Goal: Transaction & Acquisition: Purchase product/service

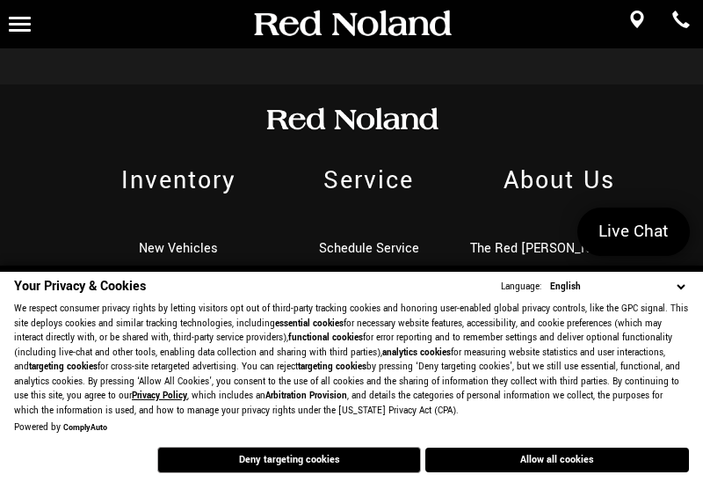
scroll to position [981, 0]
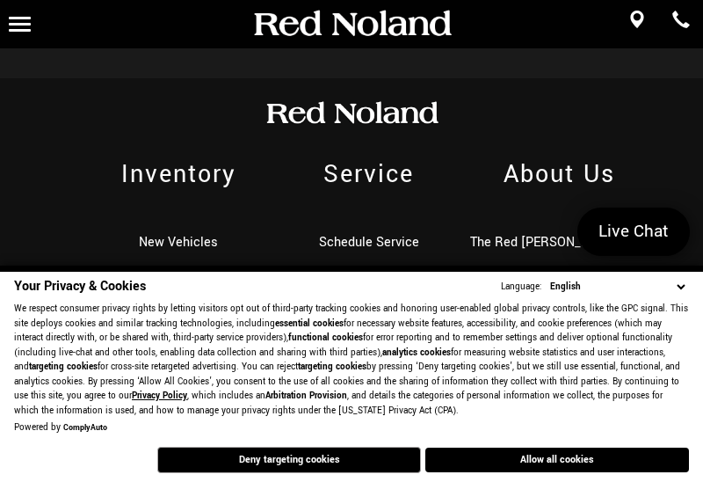
click at [185, 182] on span "Inventory" at bounding box center [178, 174] width 190 height 34
click at [220, 180] on span "Inventory" at bounding box center [178, 174] width 190 height 34
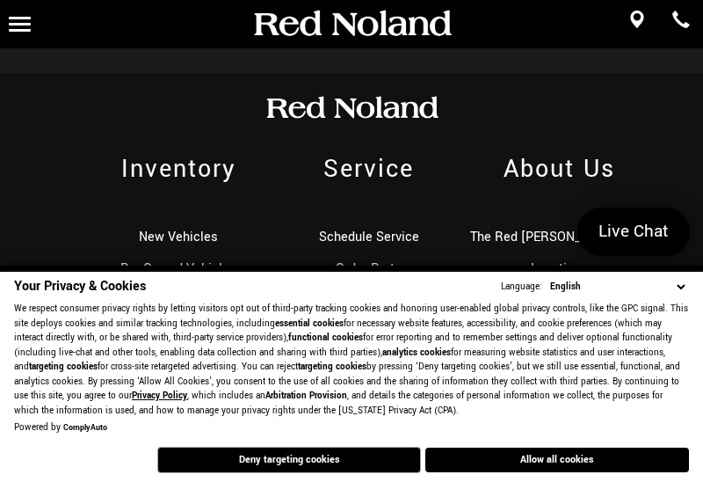
scroll to position [985, 0]
click at [304, 454] on button "Deny targeting cookies" at bounding box center [289, 459] width 264 height 26
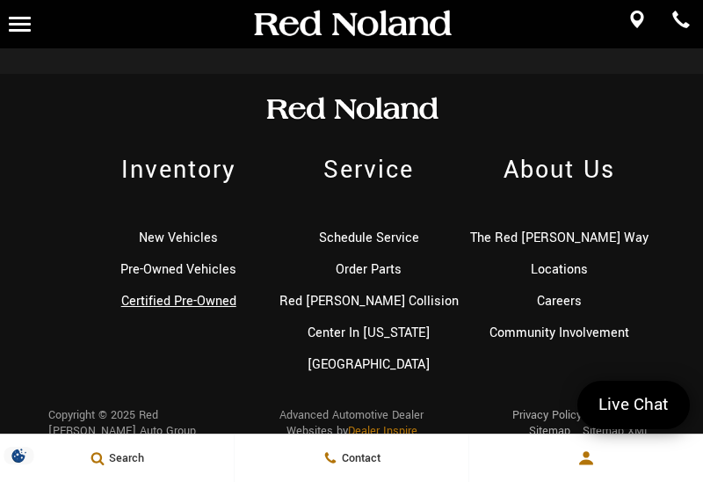
click at [209, 299] on link "Certified Pre-Owned" at bounding box center [178, 301] width 115 height 18
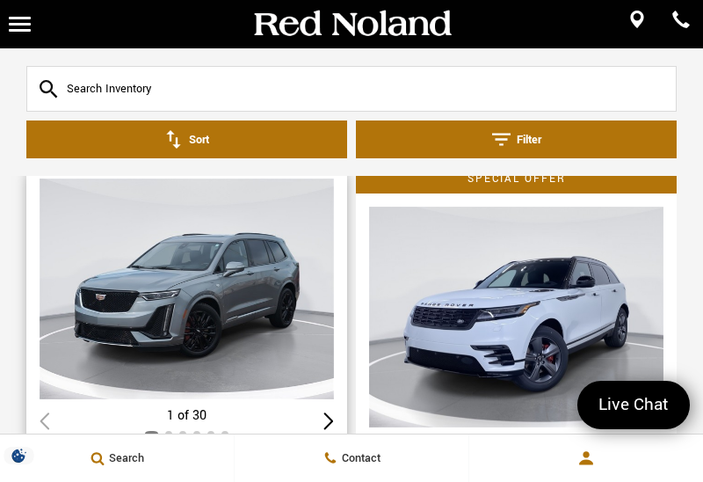
scroll to position [4743, 0]
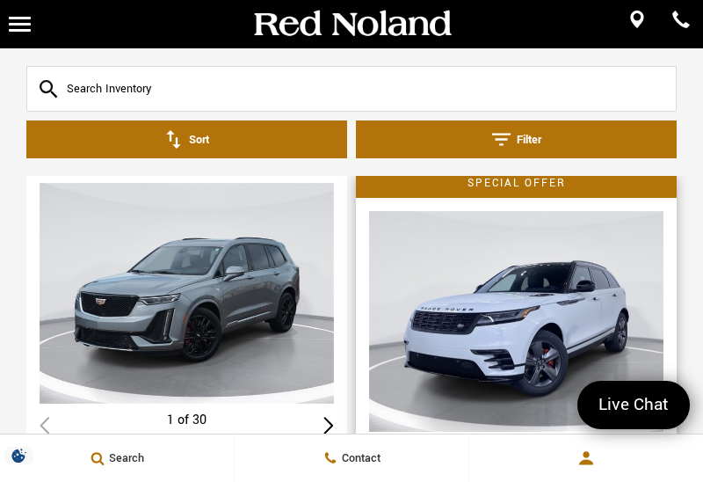
click at [524, 296] on img "1 / 2" at bounding box center [516, 321] width 294 height 221
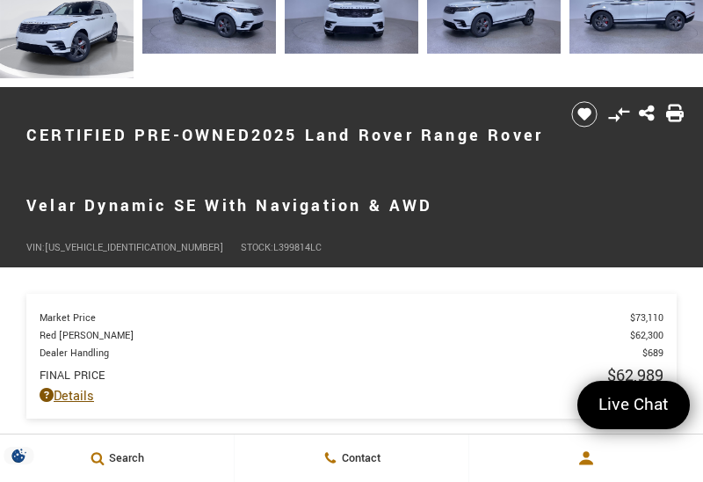
scroll to position [603, 0]
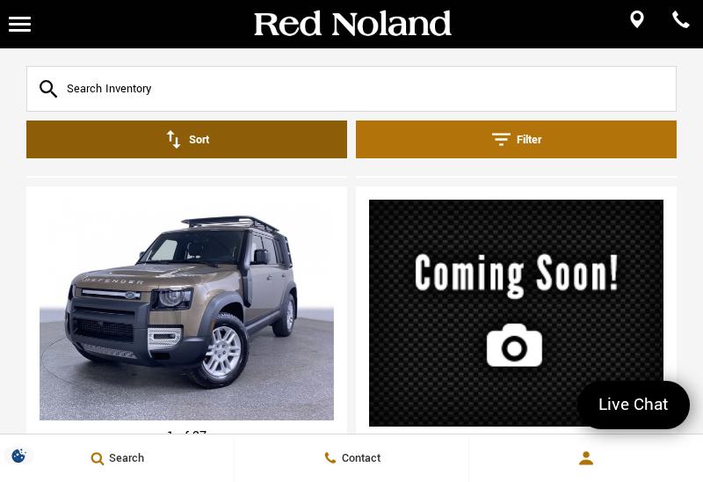
scroll to position [5475, 0]
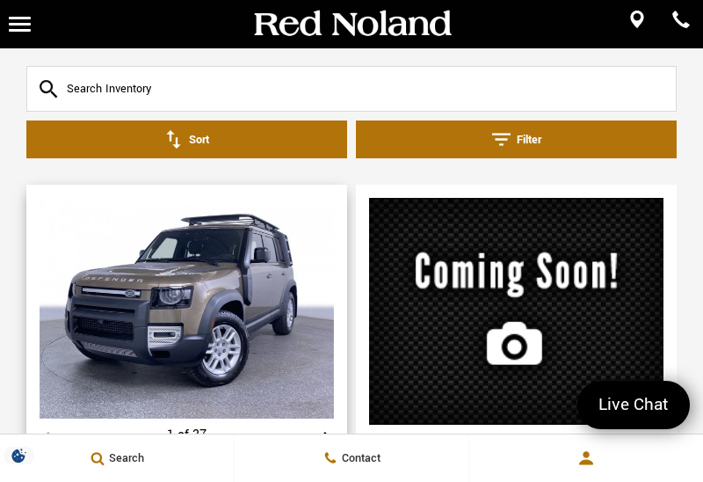
click at [328, 431] on div "Next slide" at bounding box center [328, 439] width 11 height 17
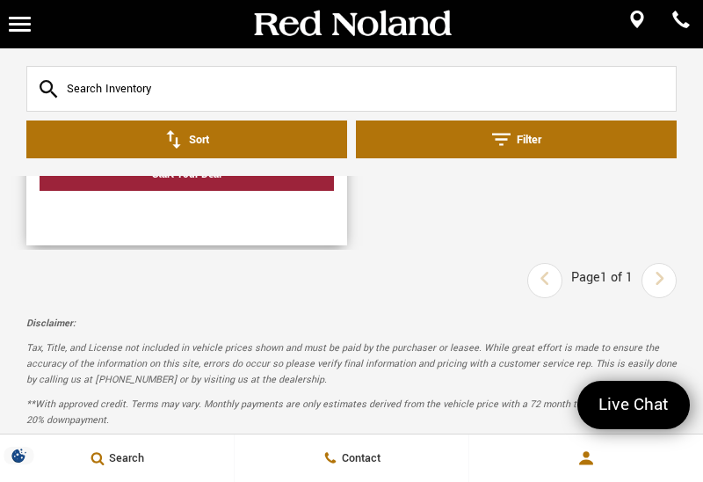
scroll to position [6717, 0]
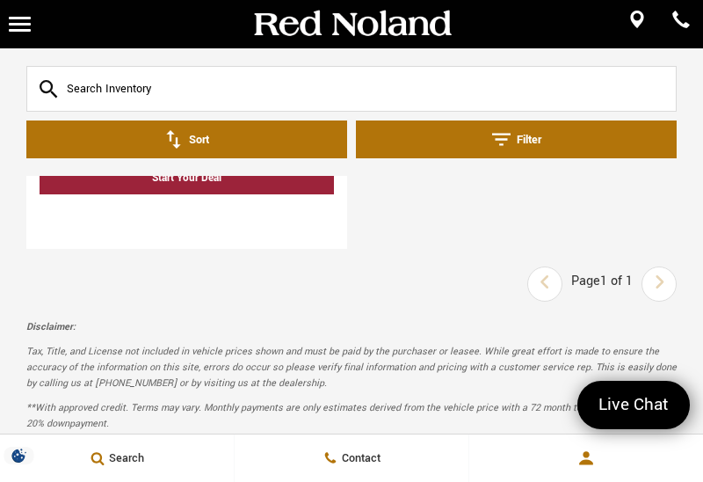
click at [658, 266] on div "Last Page 1 of 1 Next" at bounding box center [601, 283] width 149 height 35
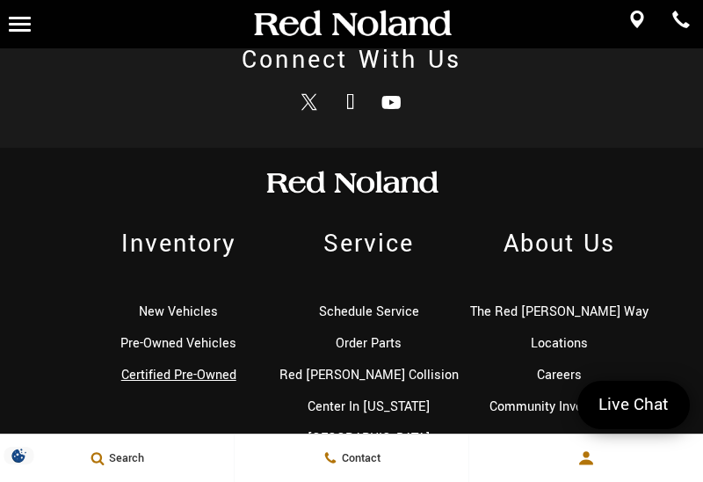
click at [192, 372] on link "Certified Pre-Owned" at bounding box center [178, 375] width 115 height 18
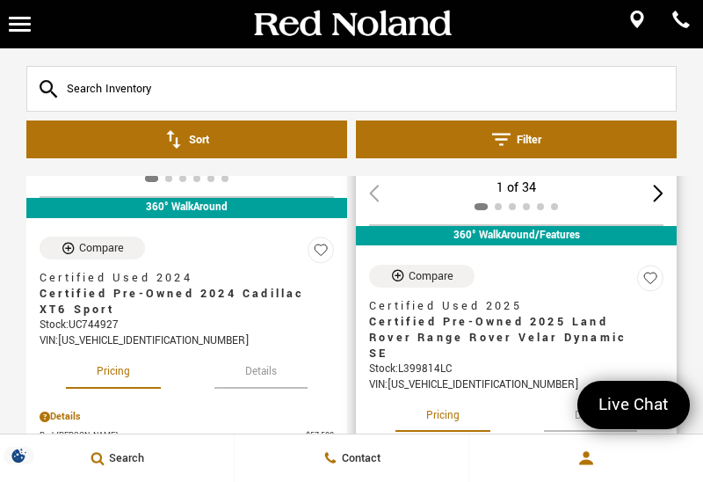
scroll to position [4990, 0]
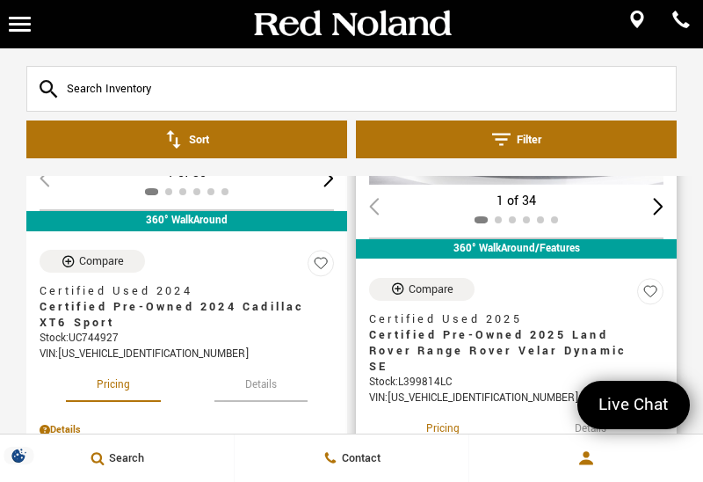
click at [519, 327] on span "Certified Pre-Owned 2025 Land Rover Range Rover Velar Dynamic SE" at bounding box center [509, 350] width 281 height 47
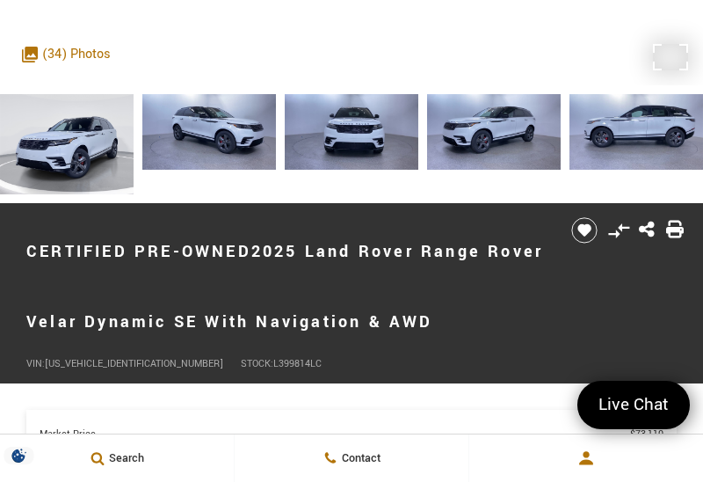
scroll to position [489, 0]
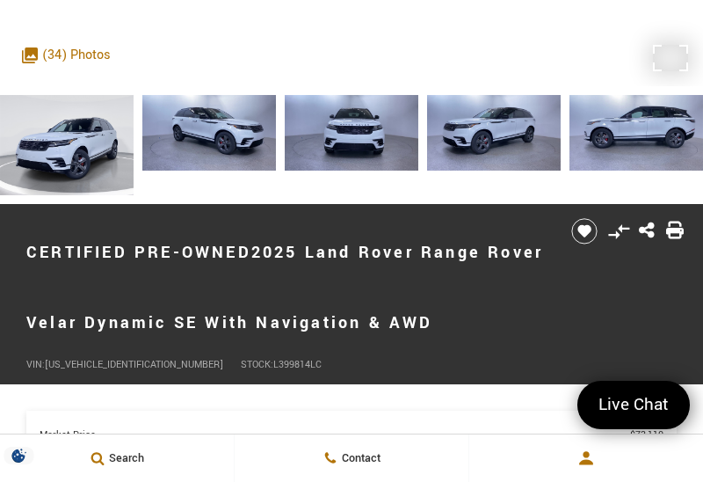
click at [659, 124] on img at bounding box center [636, 133] width 134 height 76
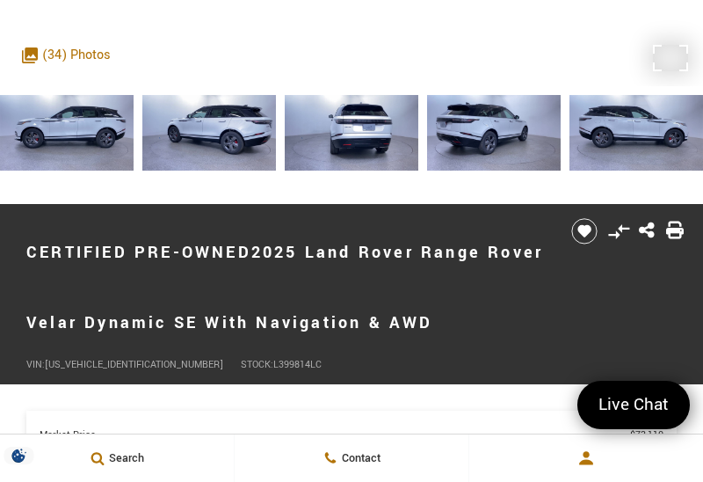
click at [630, 124] on img at bounding box center [636, 133] width 134 height 76
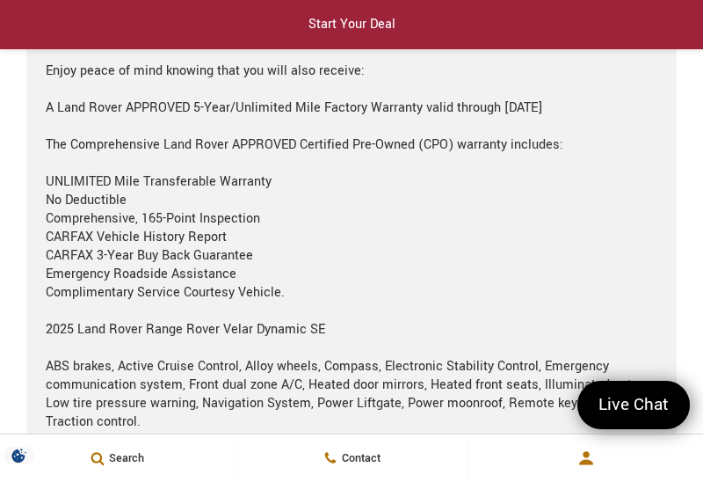
scroll to position [3146, 0]
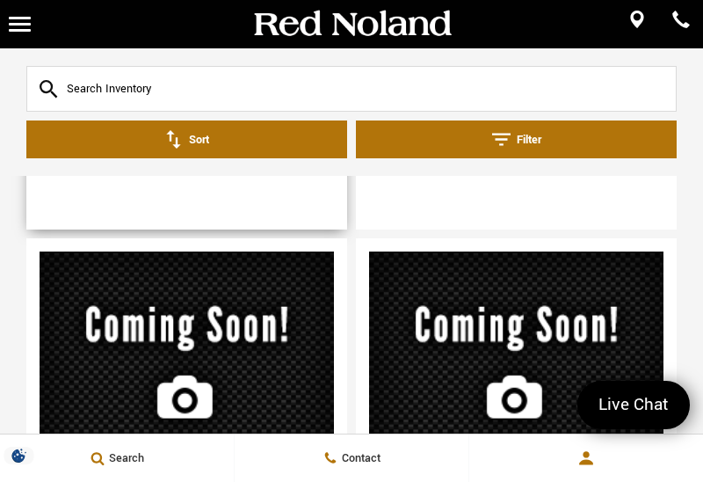
scroll to position [687, 0]
